Goal: Transaction & Acquisition: Purchase product/service

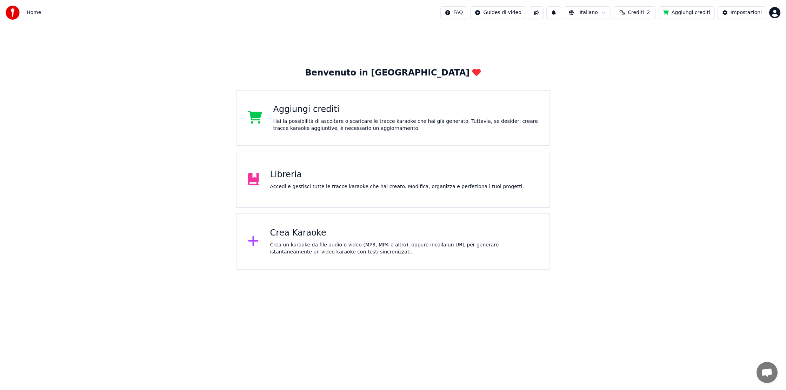
click at [697, 13] on button "Aggiungi crediti" at bounding box center [687, 12] width 56 height 13
click at [683, 9] on button "Aggiungi crediti" at bounding box center [687, 12] width 56 height 13
click at [682, 13] on button "Aggiungi crediti" at bounding box center [687, 12] width 56 height 13
click at [687, 14] on button "Aggiungi crediti" at bounding box center [687, 12] width 56 height 13
